Goal: Transaction & Acquisition: Purchase product/service

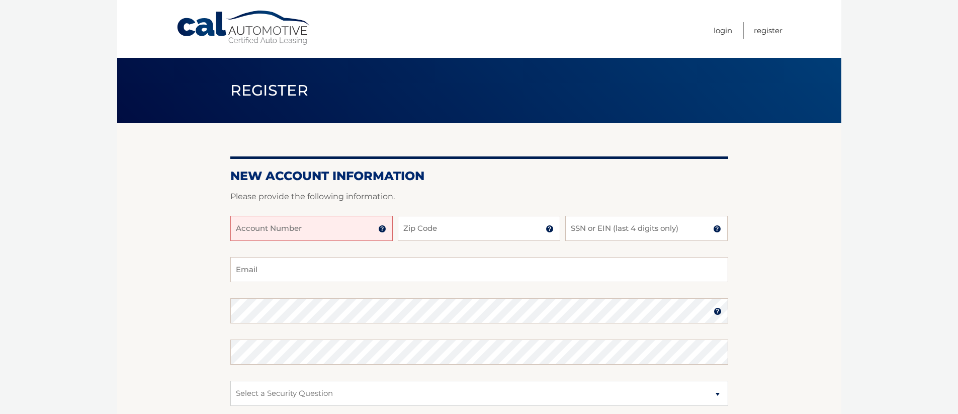
click at [345, 234] on input "Account Number" at bounding box center [311, 228] width 162 height 25
type input "444559668"
click at [418, 234] on input "Zip Code" at bounding box center [479, 228] width 162 height 25
click at [417, 234] on input "Zip Code" at bounding box center [479, 228] width 162 height 25
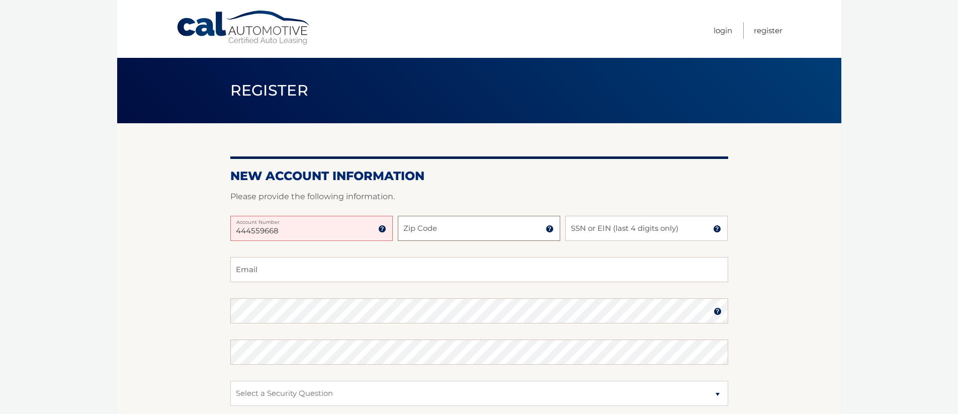
type input "9"
type input "07728"
click at [259, 274] on input "Email" at bounding box center [479, 269] width 498 height 25
click at [266, 273] on input "Email" at bounding box center [479, 269] width 498 height 25
type input "mandile37@gmail.com"
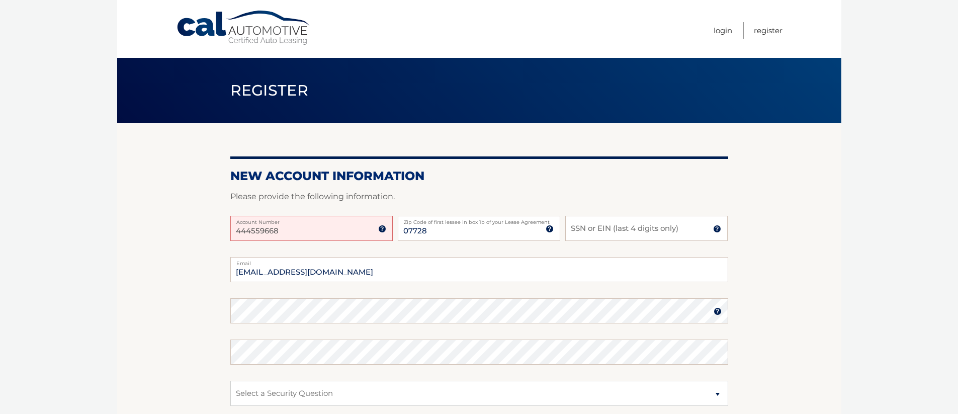
click at [195, 310] on section "New Account Information Please provide the following information. 444559668 Acc…" at bounding box center [479, 319] width 724 height 393
click at [263, 345] on label "Confirm Password" at bounding box center [479, 343] width 498 height 8
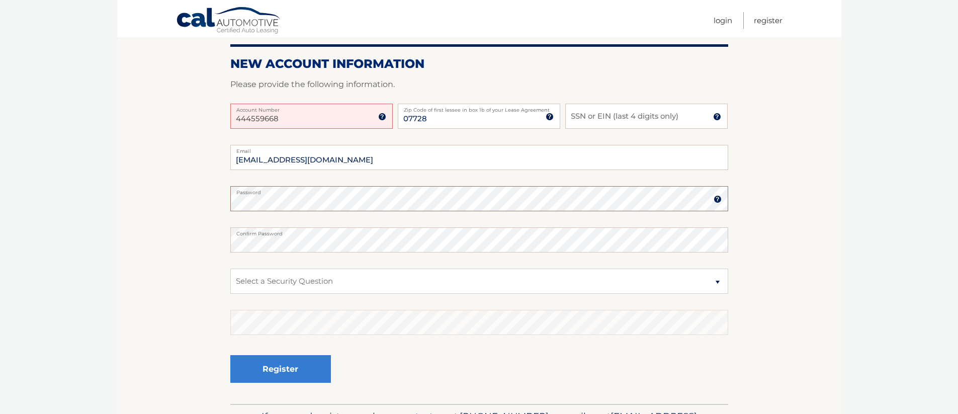
scroll to position [121, 0]
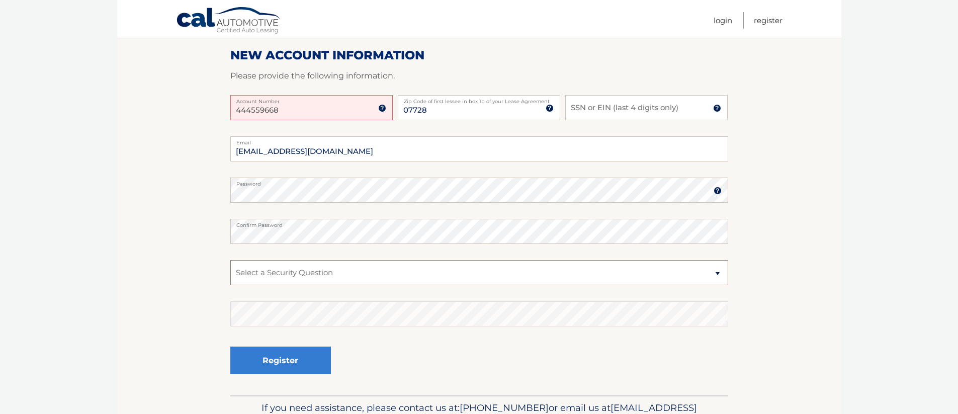
click option "What is your mother’s maiden name?" at bounding box center [0, 0] width 0 height 0
click at [208, 311] on section "New Account Information Please provide the following information. 444559668 Acc…" at bounding box center [479, 199] width 724 height 393
click at [161, 367] on section "New Account Information Please provide the following information. 444559668 Acc…" at bounding box center [479, 199] width 724 height 393
click at [190, 319] on section "New Account Information Please provide the following information. 444559668 Acc…" at bounding box center [479, 199] width 724 height 393
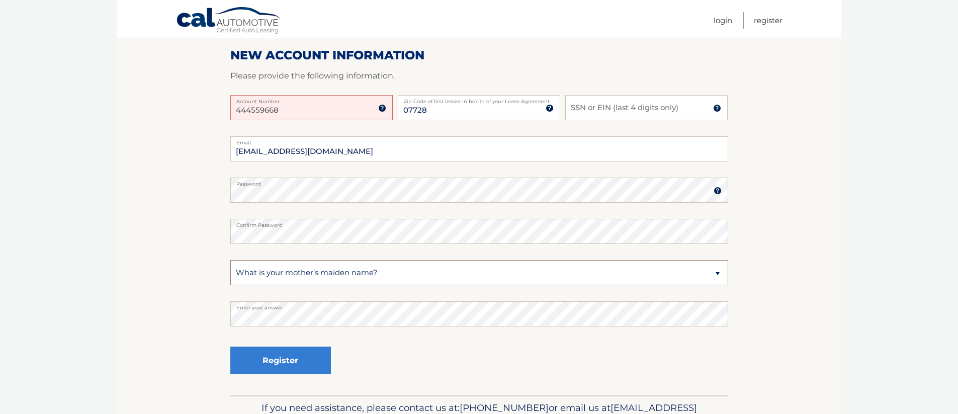
select select "4"
click option "In what city or town was your first job?" at bounding box center [0, 0] width 0 height 0
click at [183, 327] on section "New Account Information Please provide the following information. 444559668 Acc…" at bounding box center [479, 199] width 724 height 393
click at [283, 360] on button "Register" at bounding box center [280, 360] width 101 height 28
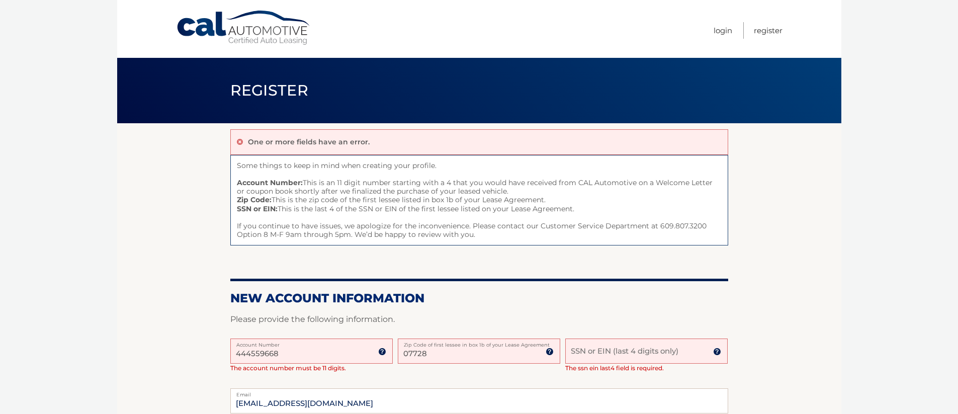
click at [293, 354] on input "444559668" at bounding box center [311, 350] width 162 height 25
type input "4"
type input "44455966894"
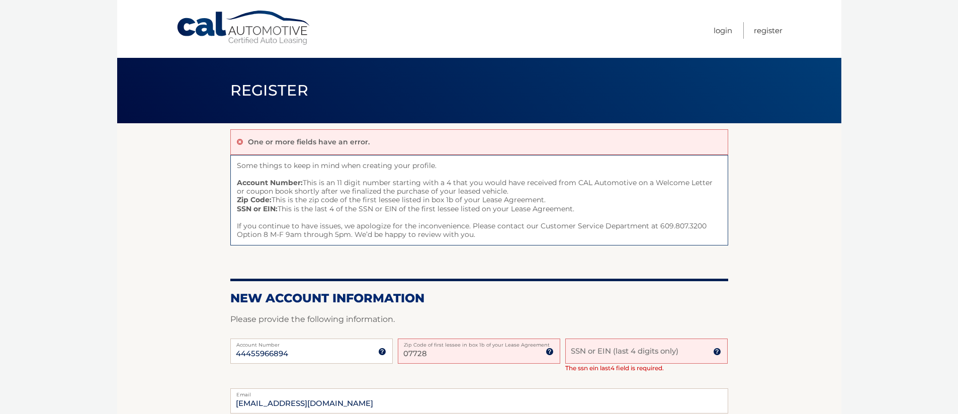
click at [150, 307] on section "One or more fields have an error. Some things to keep in mind when creating you…" at bounding box center [479, 385] width 724 height 524
click at [620, 349] on input "SSN or EIN (last 4 digits only)" at bounding box center [646, 350] width 162 height 25
click at [775, 281] on section "One or more fields have an error. Some things to keep in mind when creating you…" at bounding box center [479, 385] width 724 height 524
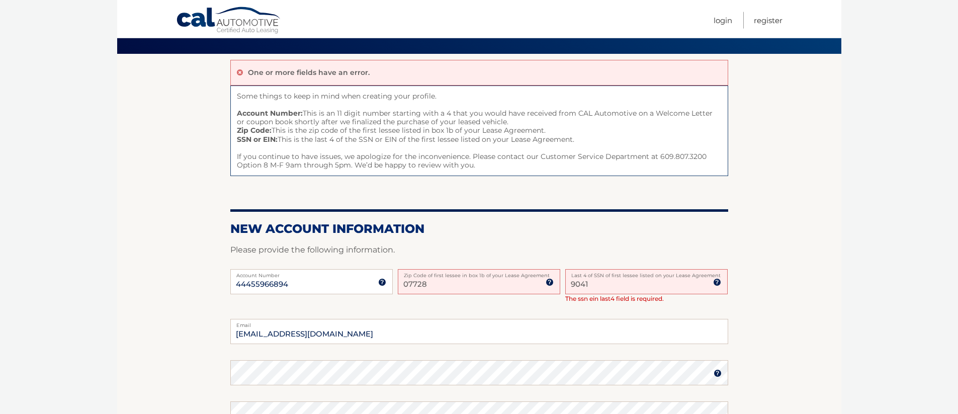
scroll to position [113, 0]
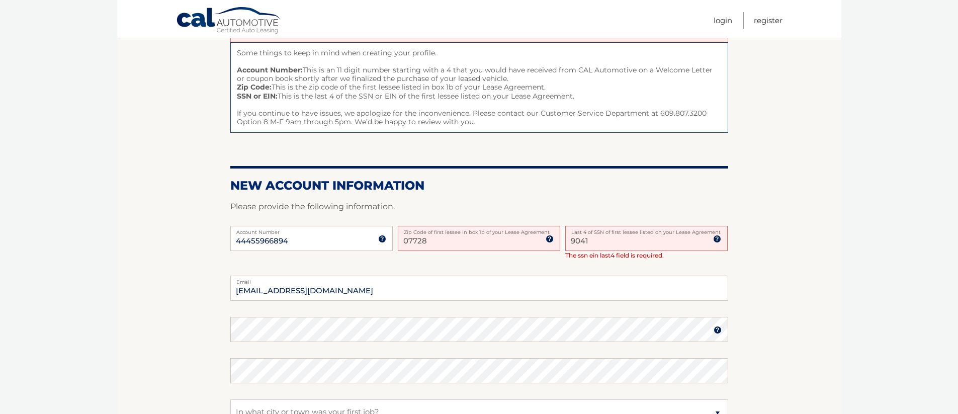
drag, startPoint x: 607, startPoint y: 246, endPoint x: 598, endPoint y: 244, distance: 9.2
click at [606, 245] on input "9041" at bounding box center [646, 238] width 162 height 25
drag, startPoint x: 598, startPoint y: 244, endPoint x: 531, endPoint y: 239, distance: 67.1
click at [594, 244] on input "9041" at bounding box center [646, 238] width 162 height 25
drag, startPoint x: 531, startPoint y: 239, endPoint x: 525, endPoint y: 239, distance: 6.5
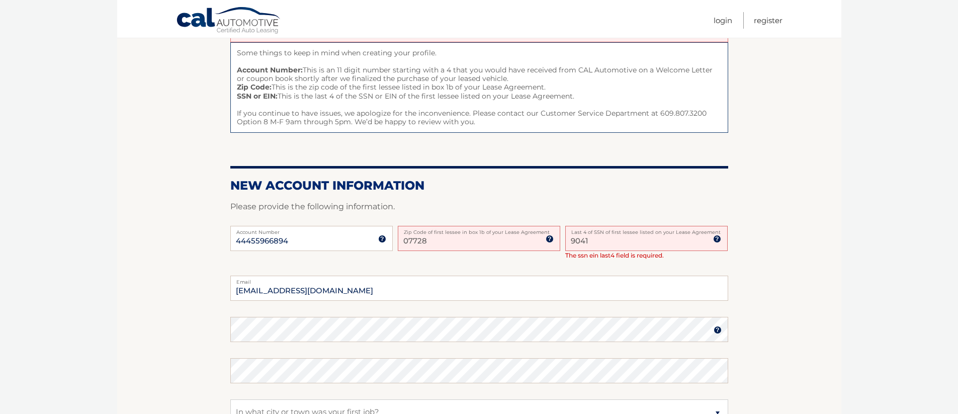
click at [565, 239] on input "9041" at bounding box center [646, 238] width 162 height 25
click at [526, 239] on input "07728" at bounding box center [479, 238] width 162 height 25
click at [525, 239] on input "07728" at bounding box center [479, 238] width 162 height 25
click at [604, 241] on input "9041" at bounding box center [646, 238] width 162 height 25
type input "9"
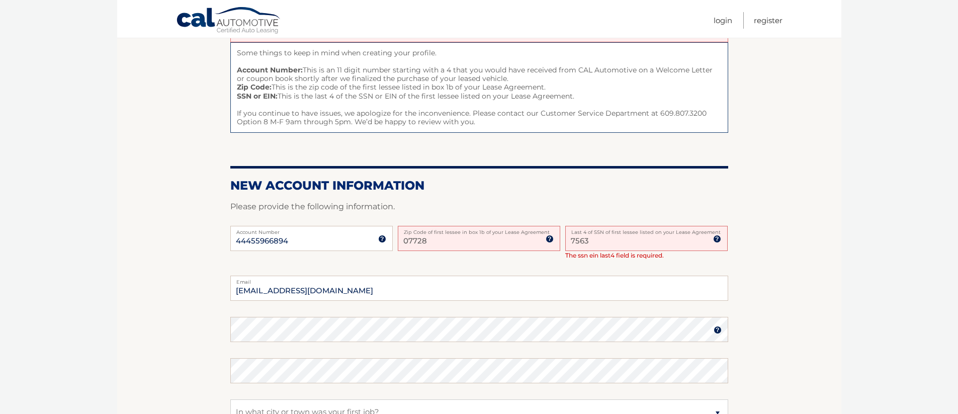
type input "7563"
click at [823, 244] on section "One or more fields have an error. Some things to keep in mind when creating you…" at bounding box center [479, 273] width 724 height 524
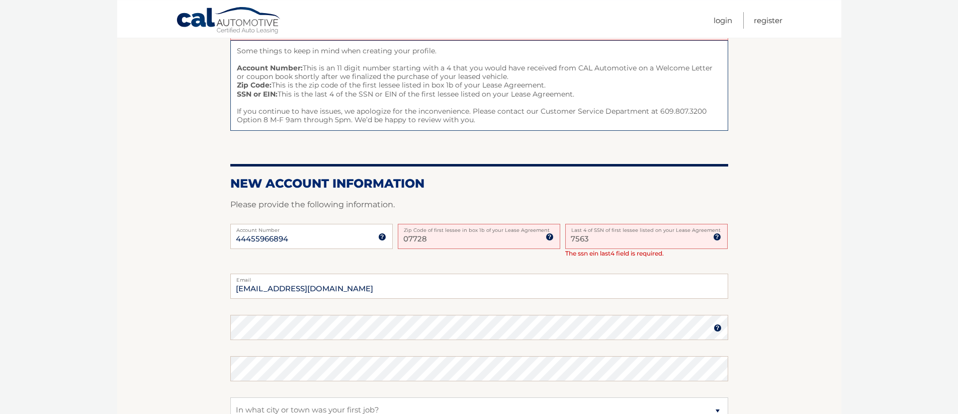
scroll to position [161, 0]
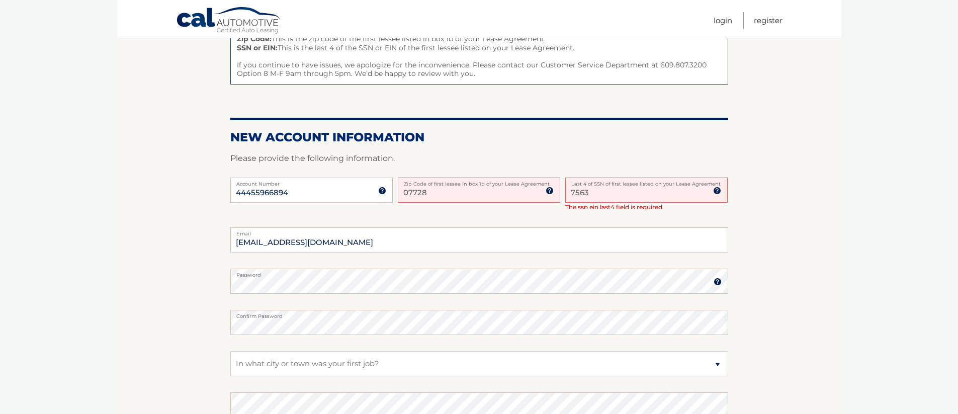
click at [103, 253] on html "Cal Automotive Menu Login Register Register" at bounding box center [479, 46] width 958 height 414
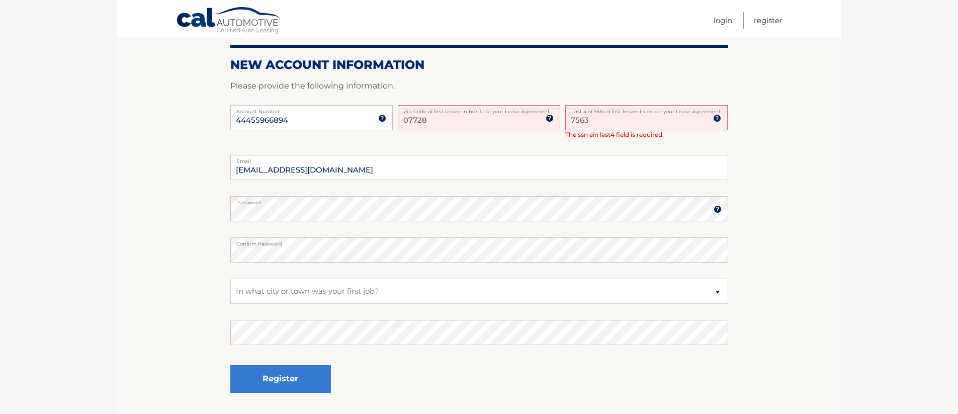
scroll to position [249, 0]
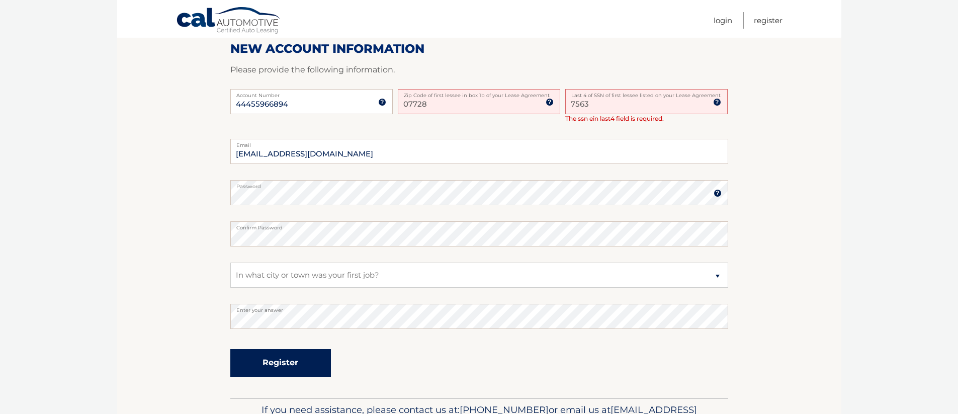
click at [282, 357] on button "Register" at bounding box center [280, 363] width 101 height 28
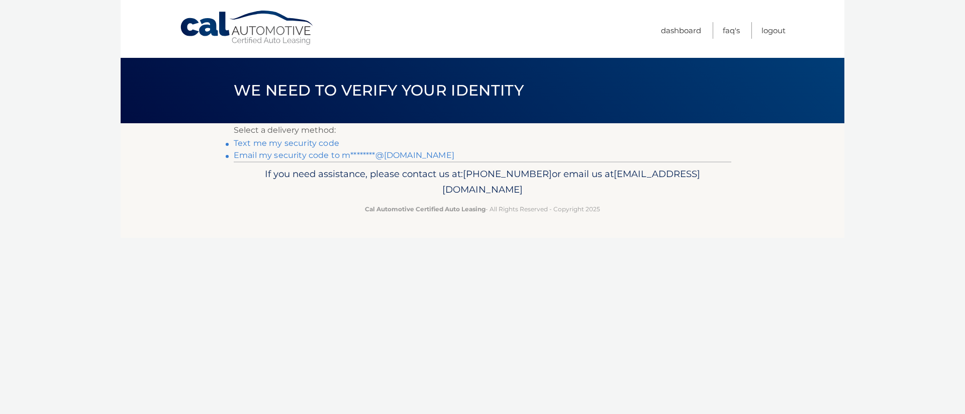
click at [382, 155] on link "Email my security code to m********@[DOMAIN_NAME]" at bounding box center [344, 155] width 221 height 10
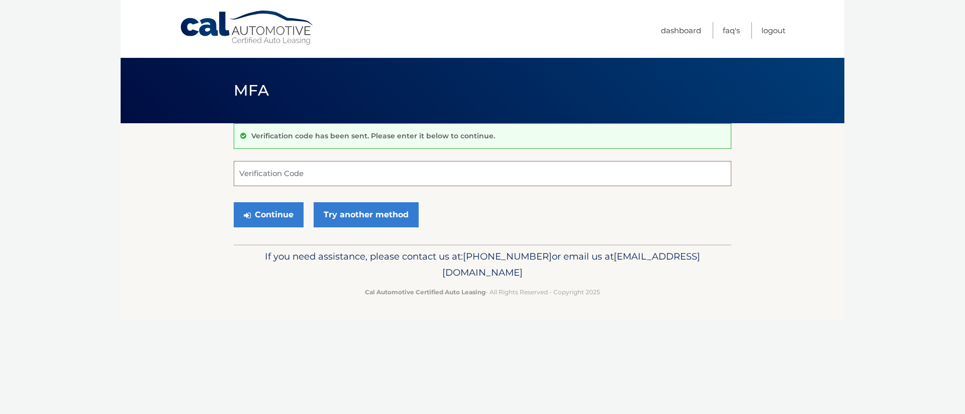
click at [262, 178] on input "Verification Code" at bounding box center [483, 173] width 498 height 25
paste input "505396"
type input "505396"
click at [366, 215] on link "Try another method" at bounding box center [366, 214] width 105 height 25
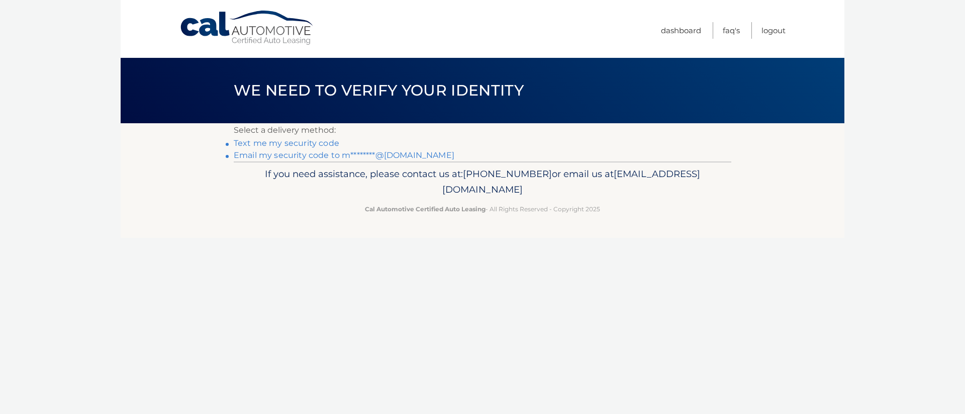
click at [347, 157] on link "Email my security code to m********@[DOMAIN_NAME]" at bounding box center [344, 155] width 221 height 10
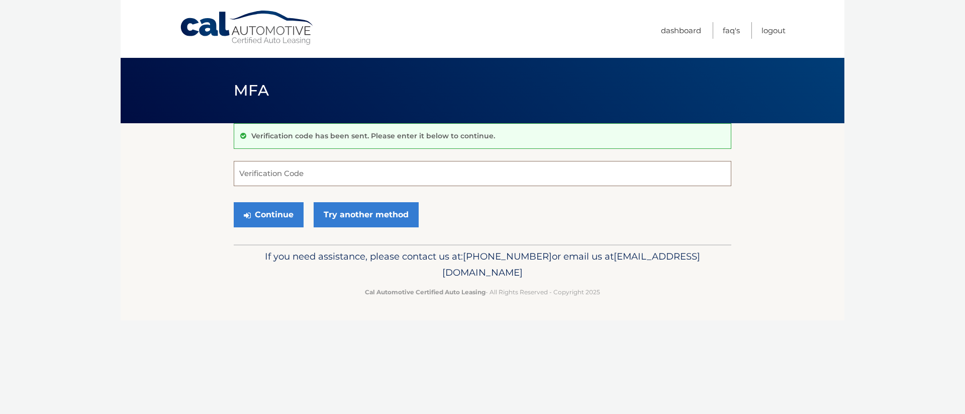
paste input "858849"
type input "858849"
click at [284, 214] on button "Continue" at bounding box center [269, 214] width 70 height 25
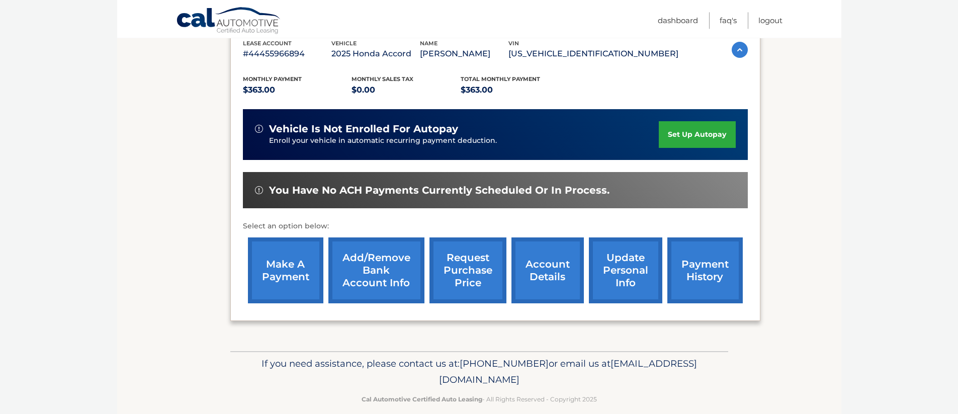
scroll to position [193, 0]
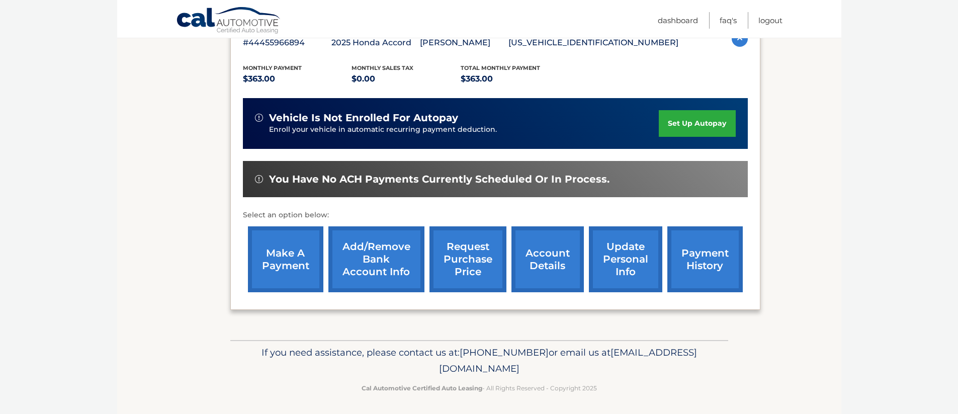
click at [295, 257] on link "make a payment" at bounding box center [285, 259] width 75 height 66
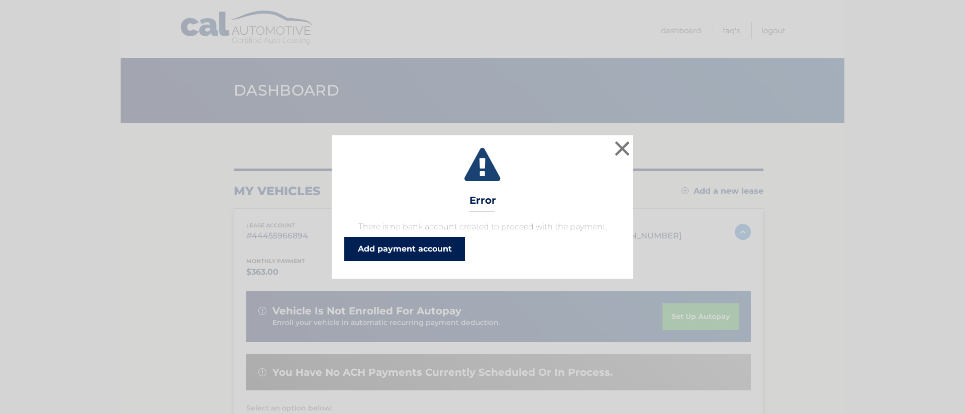
click at [387, 245] on link "Add payment account" at bounding box center [404, 249] width 121 height 24
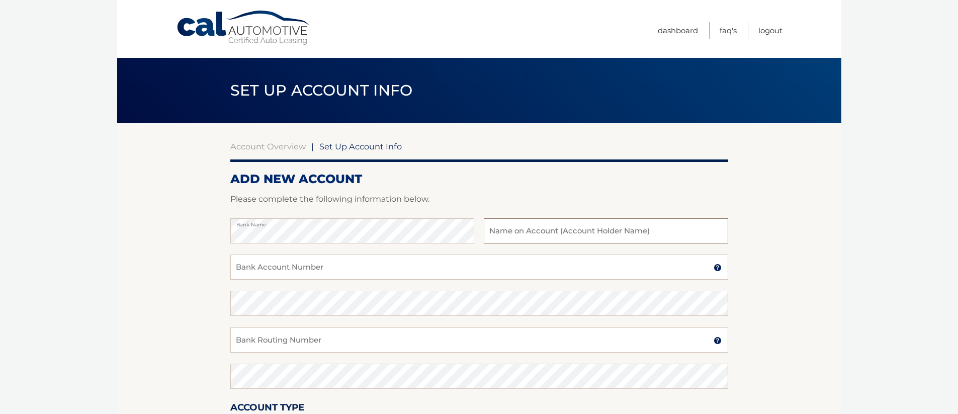
click at [540, 234] on input "text" at bounding box center [606, 230] width 244 height 25
type input "Peter M. Aragno"
click at [364, 267] on input "Bank Account Number" at bounding box center [479, 266] width 498 height 25
type input "8054191523"
click at [341, 346] on input "Bank Routing Number" at bounding box center [479, 339] width 498 height 25
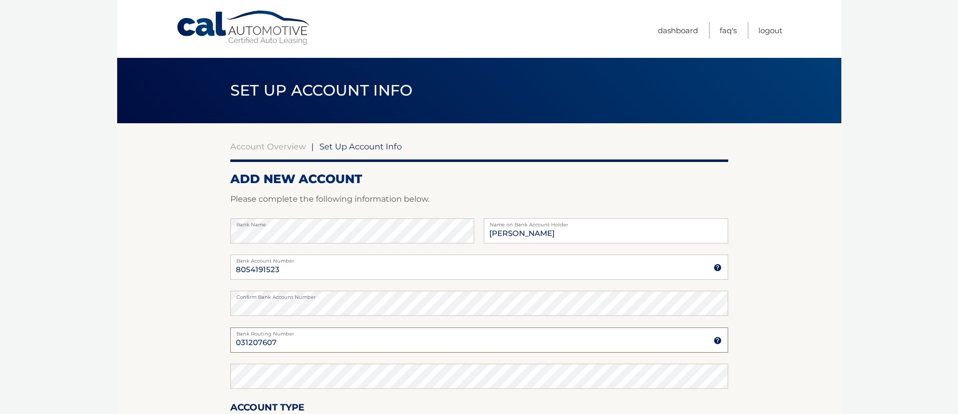
type input "031207607"
click at [182, 333] on section "Account Overview | Set Up Account Info ADD NEW ACCOUNT Please complete the foll…" at bounding box center [479, 315] width 724 height 384
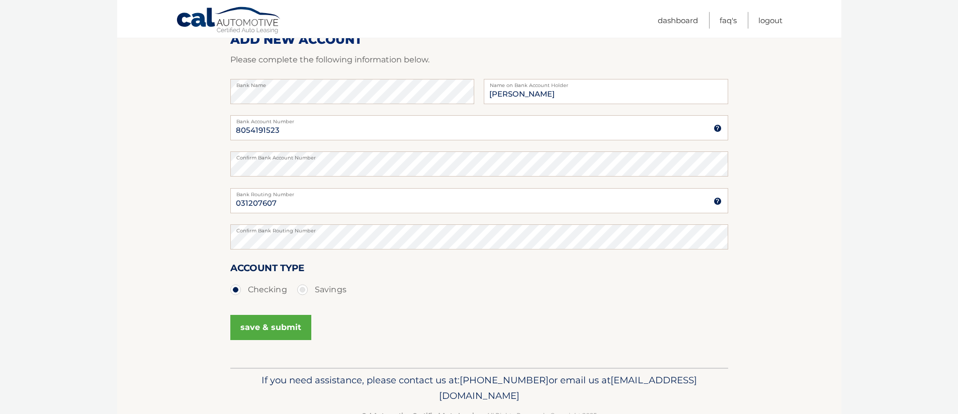
scroll to position [145, 0]
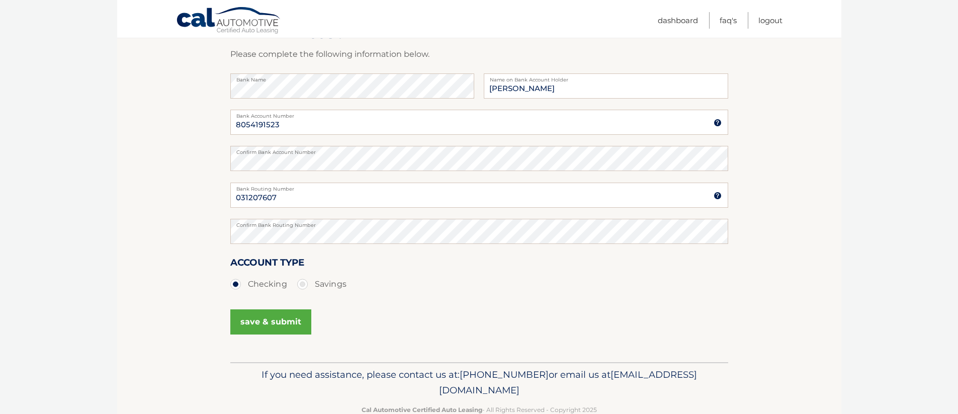
click at [276, 324] on button "save & submit" at bounding box center [270, 321] width 81 height 25
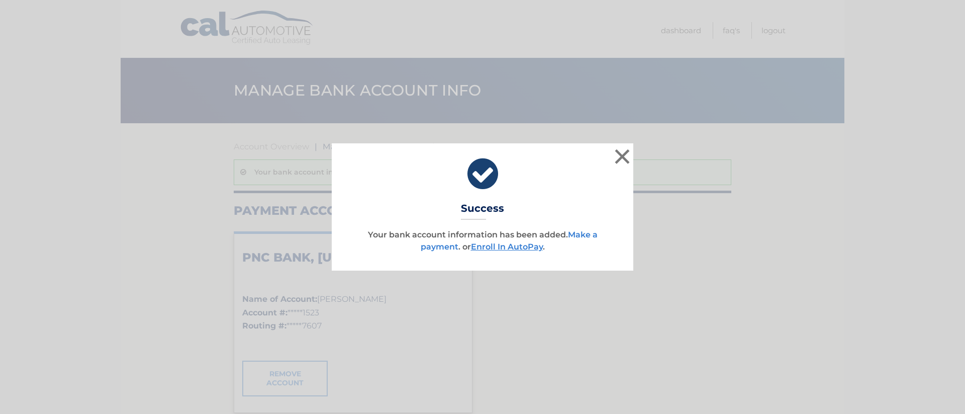
click at [439, 247] on link "Make a payment" at bounding box center [509, 241] width 177 height 22
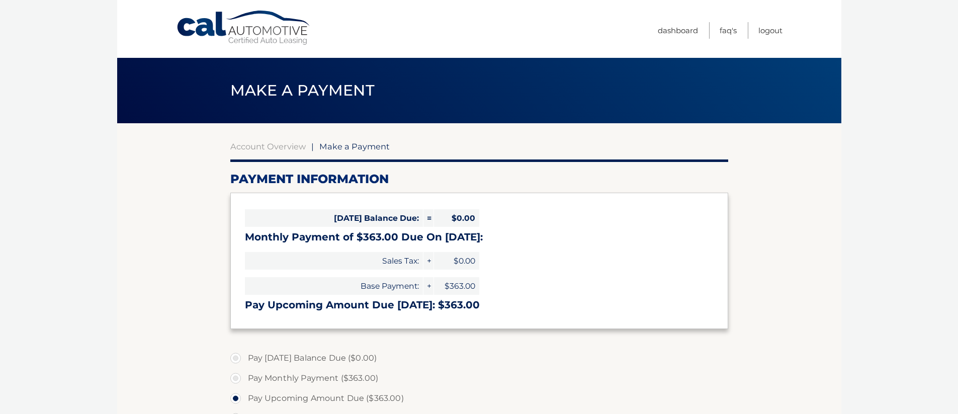
select select "MTI0Y2NjOGUtZGI1YS00OGIxLTg3MzgtNzhhZWM5NzMzODVh"
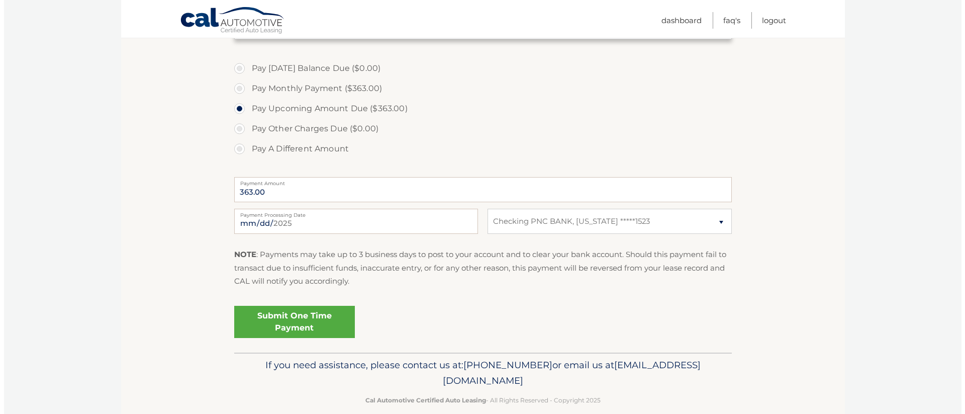
scroll to position [305, 0]
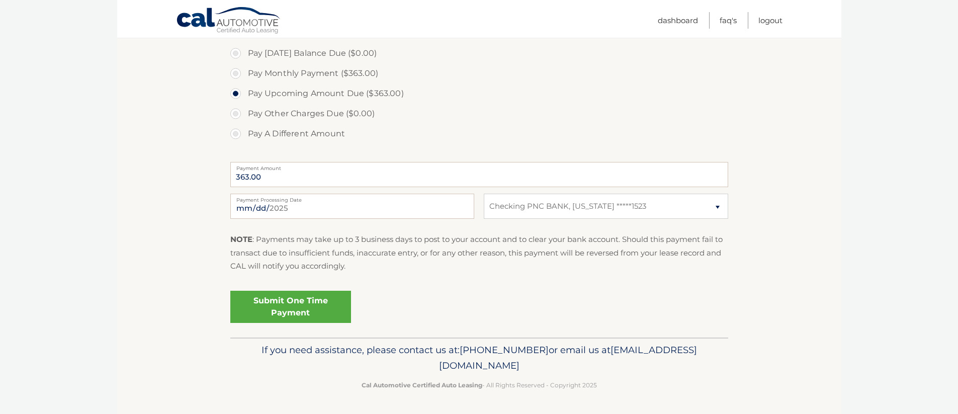
click at [303, 305] on link "Submit One Time Payment" at bounding box center [290, 307] width 121 height 32
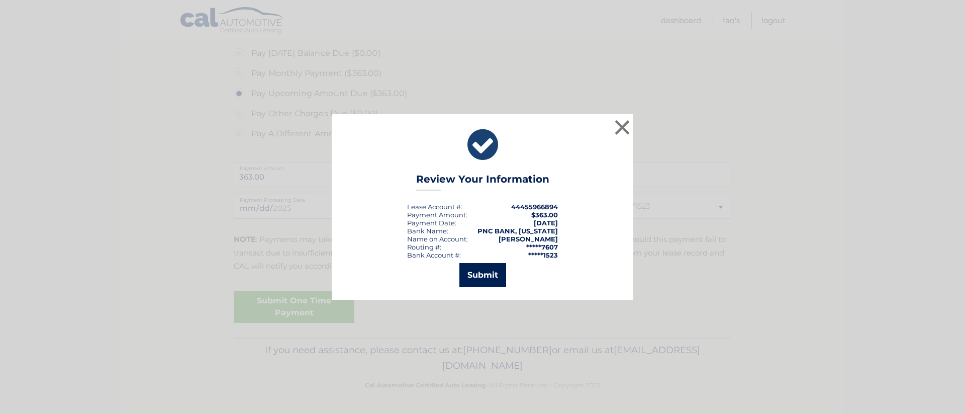
click at [487, 269] on button "Submit" at bounding box center [482, 275] width 47 height 24
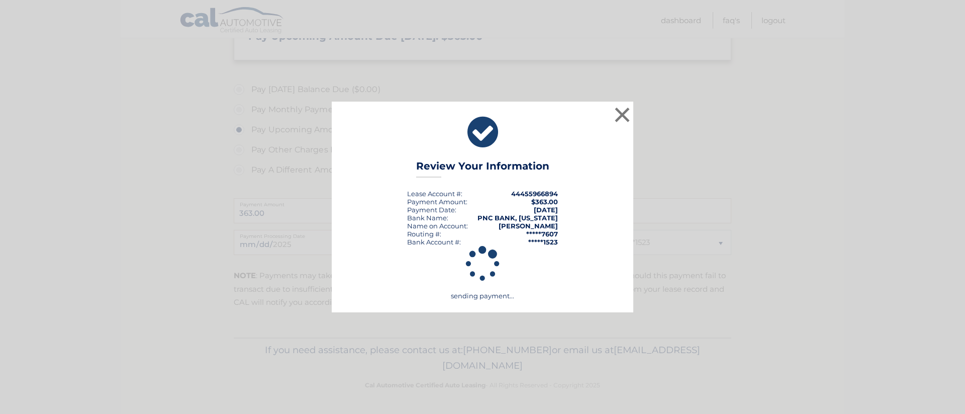
scroll to position [268, 0]
click at [488, 269] on icon at bounding box center [483, 264] width 278 height 50
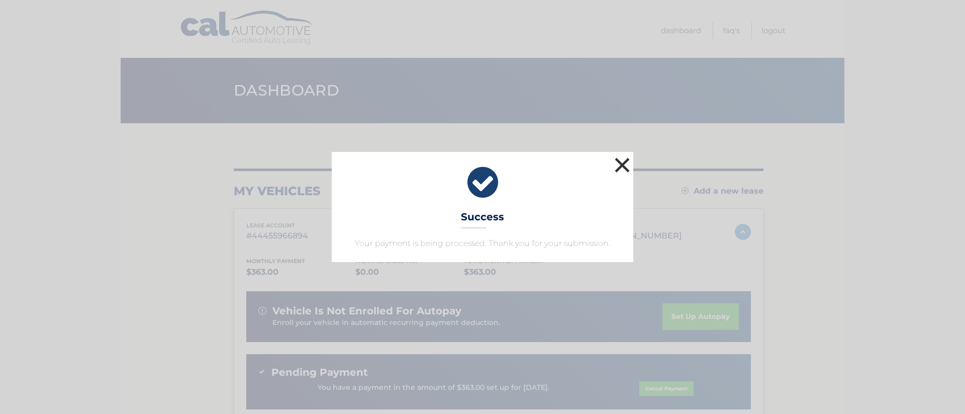
click at [623, 163] on button "×" at bounding box center [622, 165] width 20 height 20
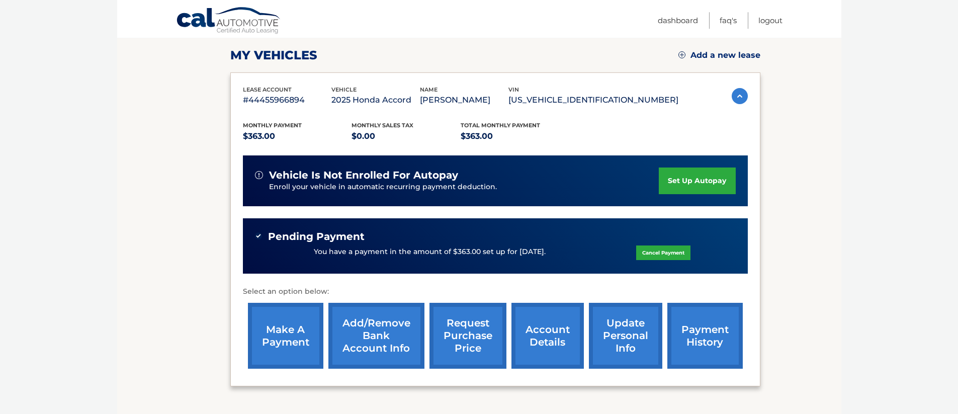
scroll to position [110, 0]
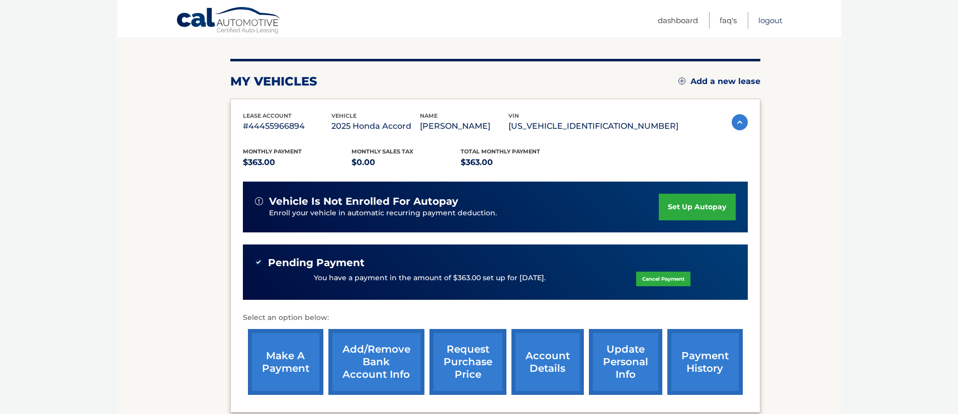
click at [778, 18] on link "Logout" at bounding box center [770, 20] width 24 height 17
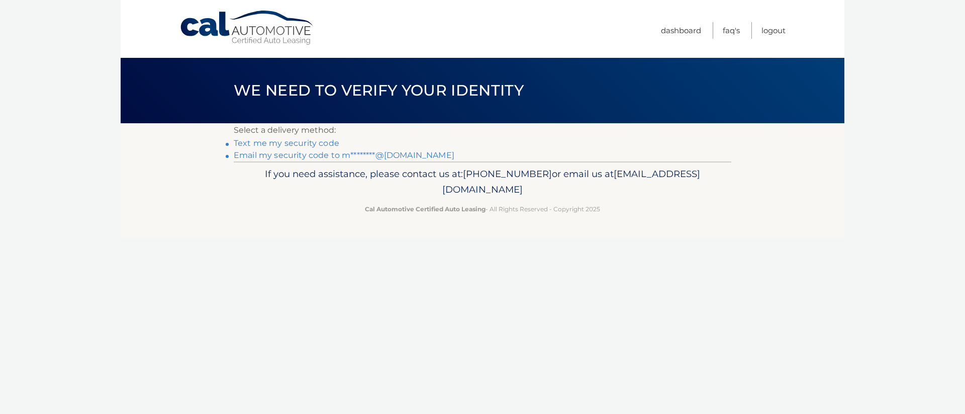
click at [292, 155] on link "Email my security code to m********@gmail.com" at bounding box center [344, 155] width 221 height 10
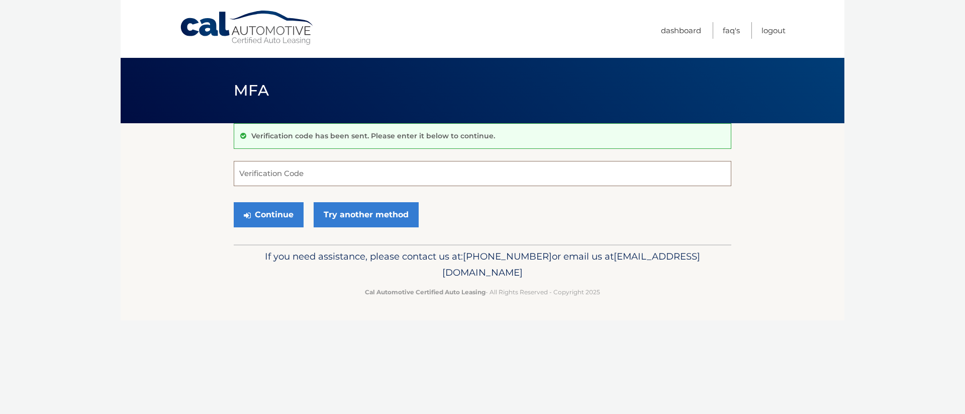
click at [263, 176] on input "Verification Code" at bounding box center [483, 173] width 498 height 25
paste input "468664"
click at [277, 215] on button "Continue" at bounding box center [269, 214] width 70 height 25
click at [268, 217] on button "Continue" at bounding box center [269, 214] width 70 height 25
click at [249, 231] on div "Continue Try another method" at bounding box center [483, 215] width 498 height 34
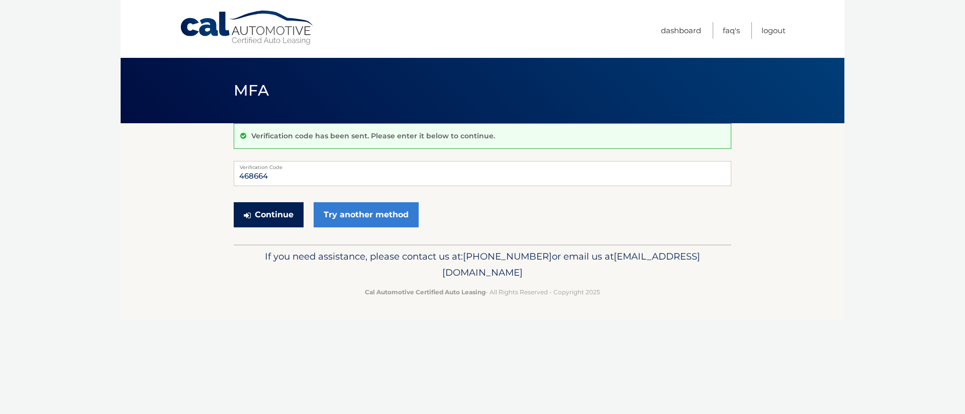
click at [261, 217] on button "Continue" at bounding box center [269, 214] width 70 height 25
type input "468664"
click at [285, 216] on button "Continue" at bounding box center [269, 214] width 70 height 25
